Goal: Navigation & Orientation: Find specific page/section

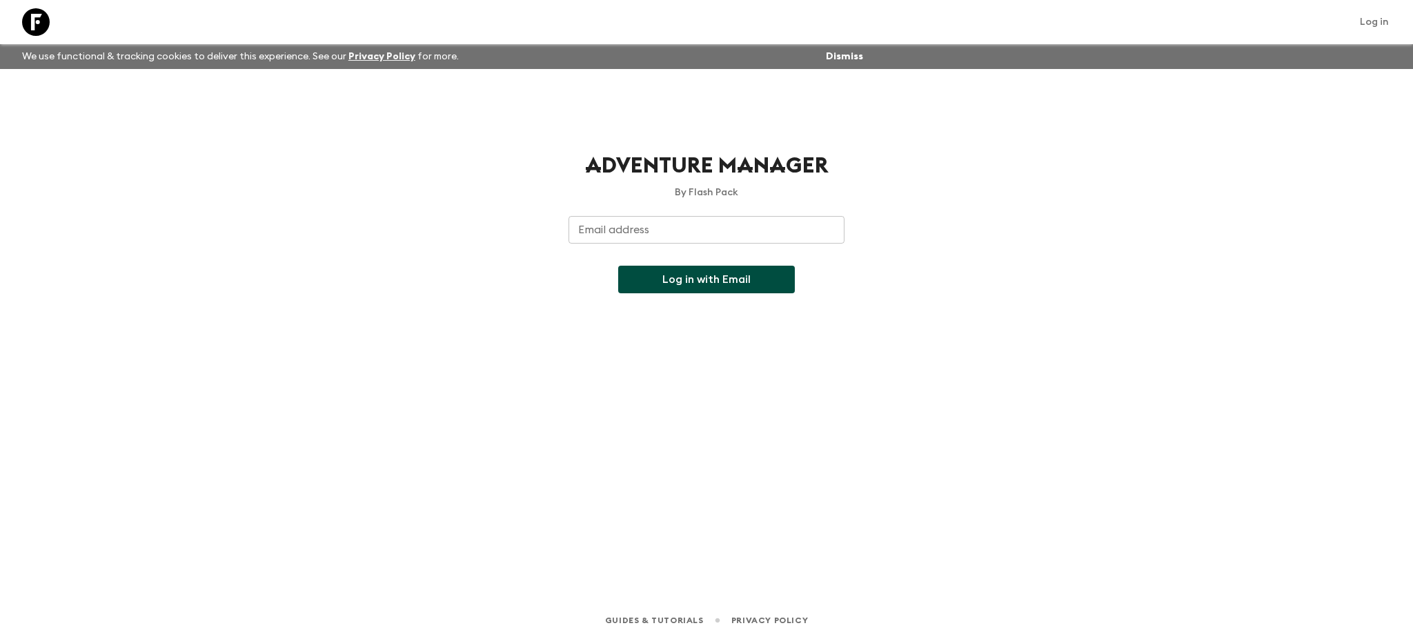
click at [632, 237] on input "Email address" at bounding box center [706, 230] width 276 height 28
type input "[EMAIL_ADDRESS][DOMAIN_NAME]"
click at [688, 277] on button "Log in with Email" at bounding box center [706, 280] width 177 height 28
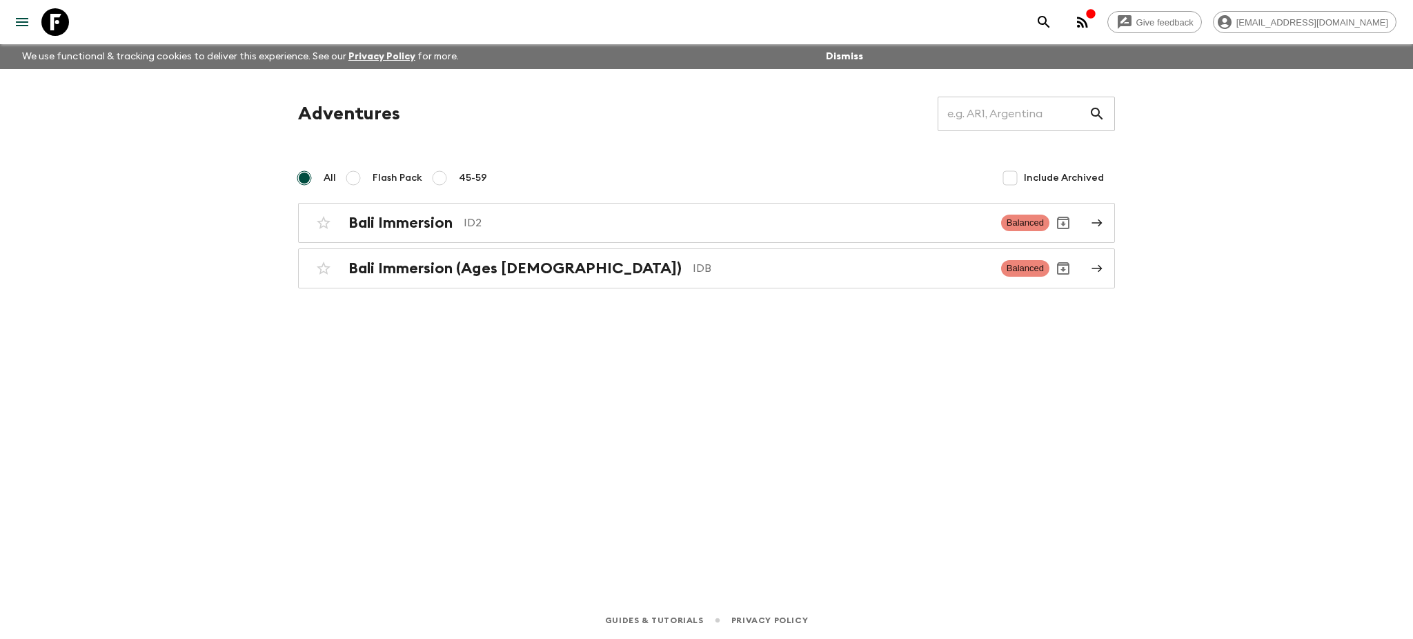
click at [1090, 21] on icon "button" at bounding box center [1082, 22] width 17 height 17
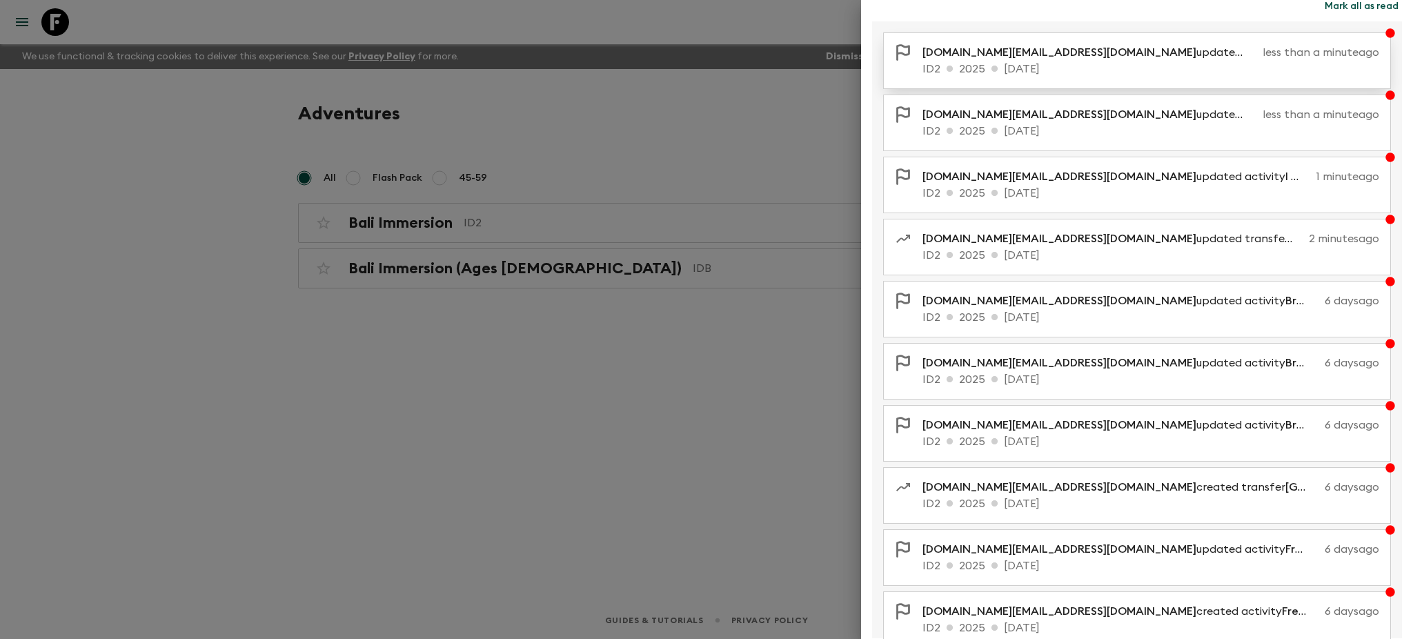
scroll to position [106, 0]
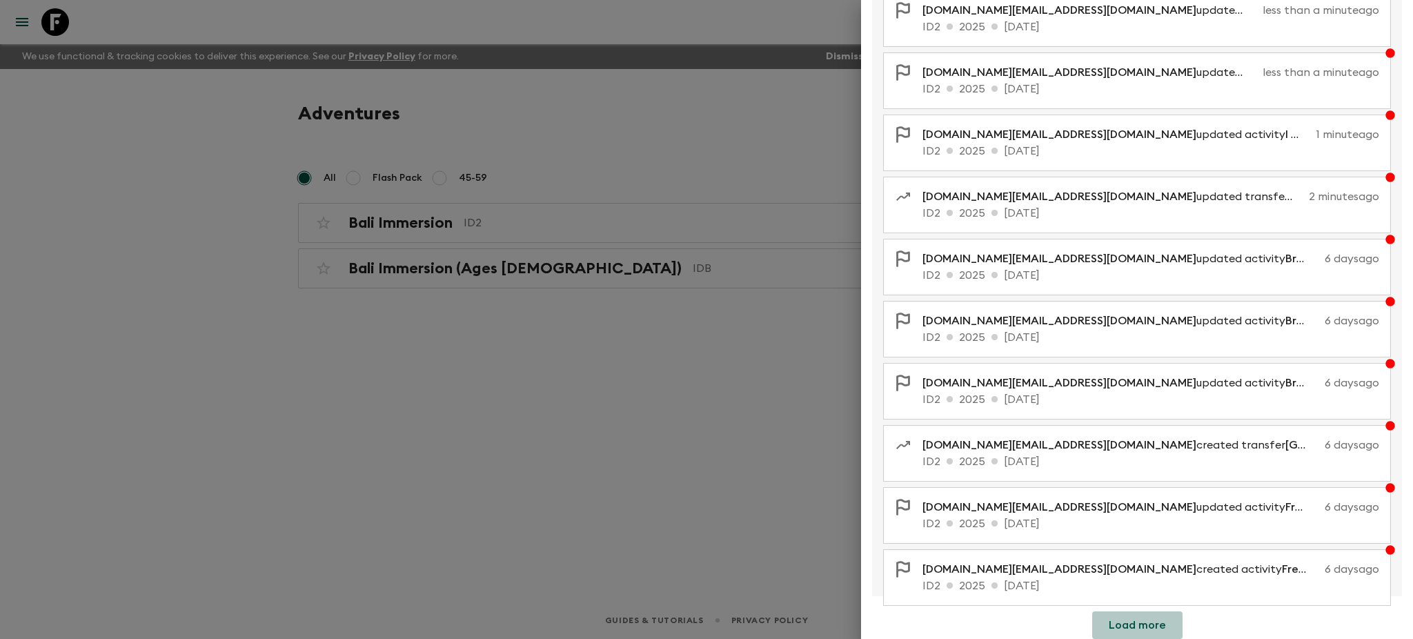
click at [1157, 623] on button "Load more" at bounding box center [1137, 625] width 90 height 28
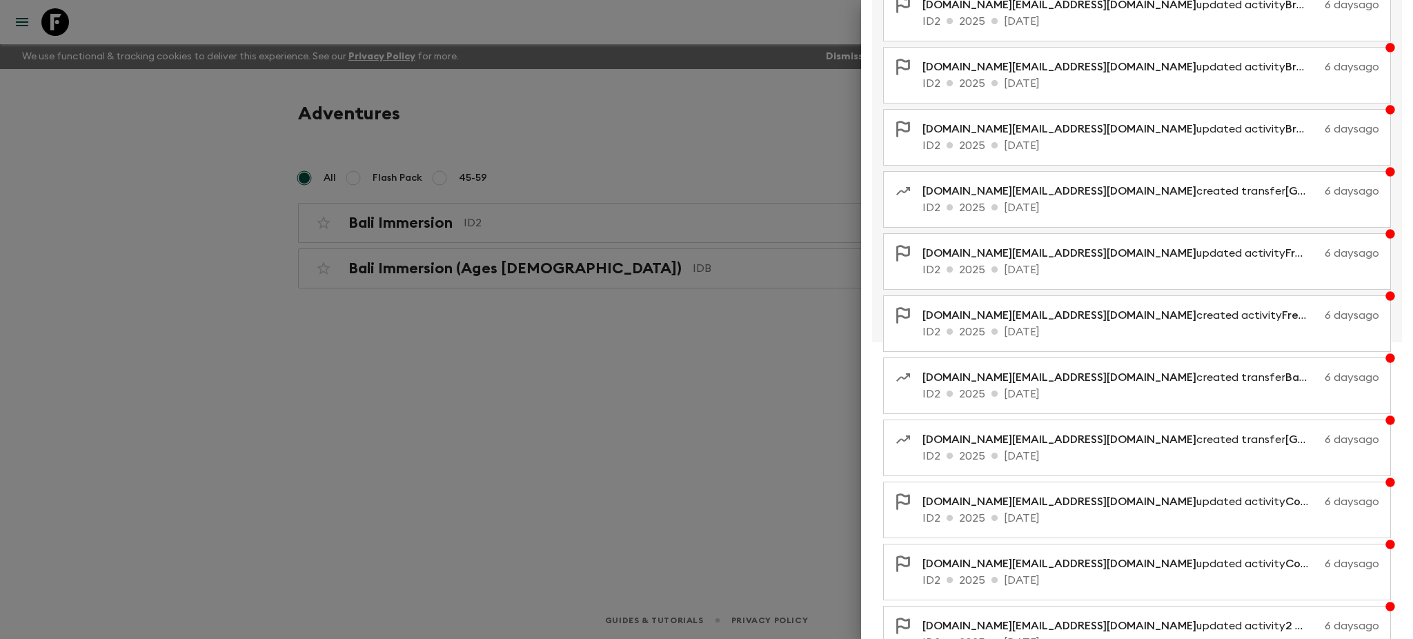
scroll to position [0, 0]
